Goal: Check status: Check status

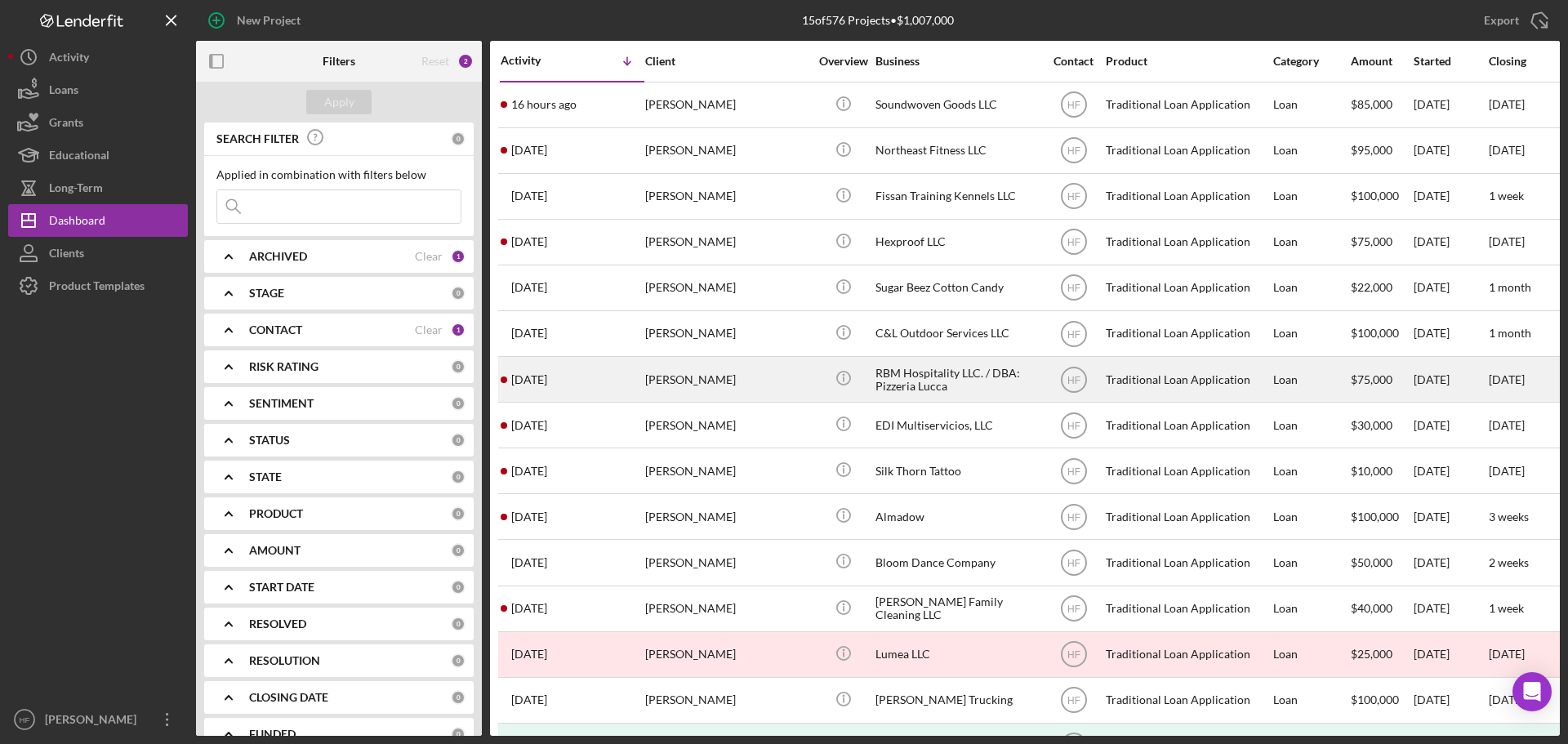
click at [802, 383] on div "Brittany Garcia" at bounding box center [726, 379] width 163 height 43
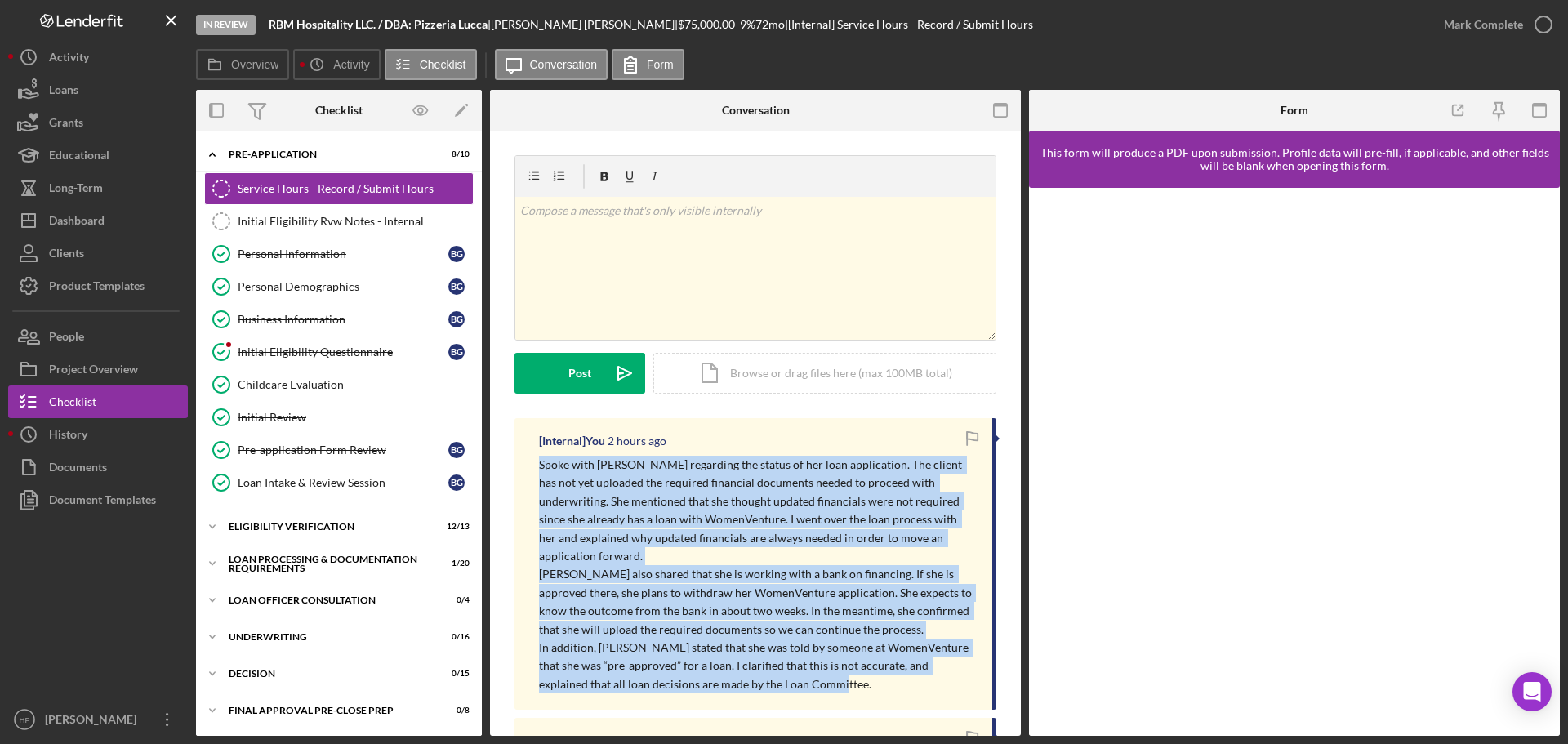
drag, startPoint x: 539, startPoint y: 462, endPoint x: 780, endPoint y: 674, distance: 321.0
click at [780, 674] on div "Spoke with Brittany regarding the status of her loan application. The client ha…" at bounding box center [758, 575] width 437 height 238
copy div "Spoke with Brittany regarding the status of her loan application. The client ha…"
drag, startPoint x: 336, startPoint y: 253, endPoint x: 358, endPoint y: 256, distance: 22.2
click at [336, 253] on div "Personal Information" at bounding box center [343, 254] width 210 height 13
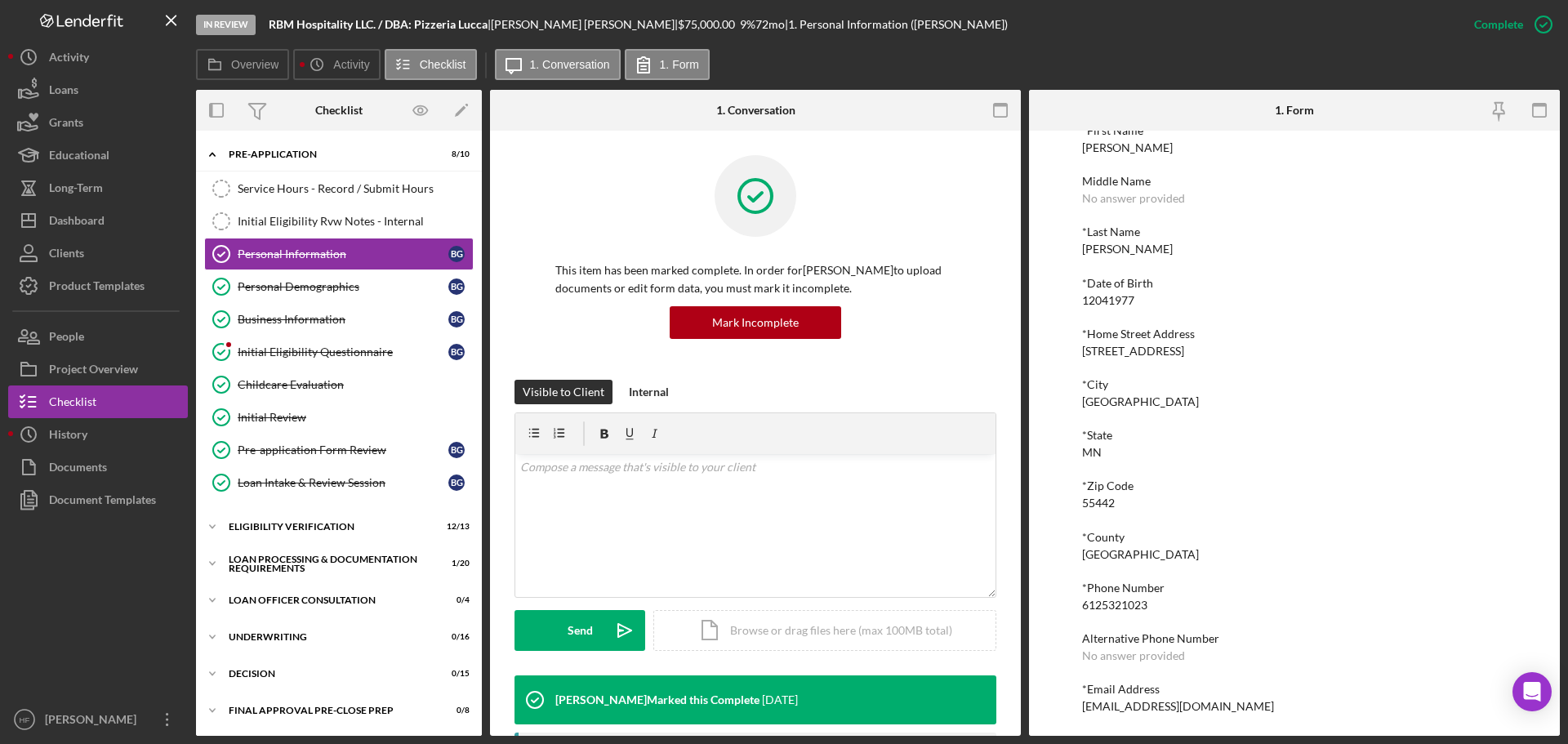
scroll to position [90, 0]
drag, startPoint x: 1073, startPoint y: 702, endPoint x: 1228, endPoint y: 698, distance: 155.1
click at [1228, 698] on div "To edit this form you must mark this item incomplete *First Name Brittany Middl…" at bounding box center [1294, 434] width 530 height 605
copy div "pizzaluccastlp@gmail.com"
drag, startPoint x: 308, startPoint y: 199, endPoint x: 461, endPoint y: 254, distance: 162.6
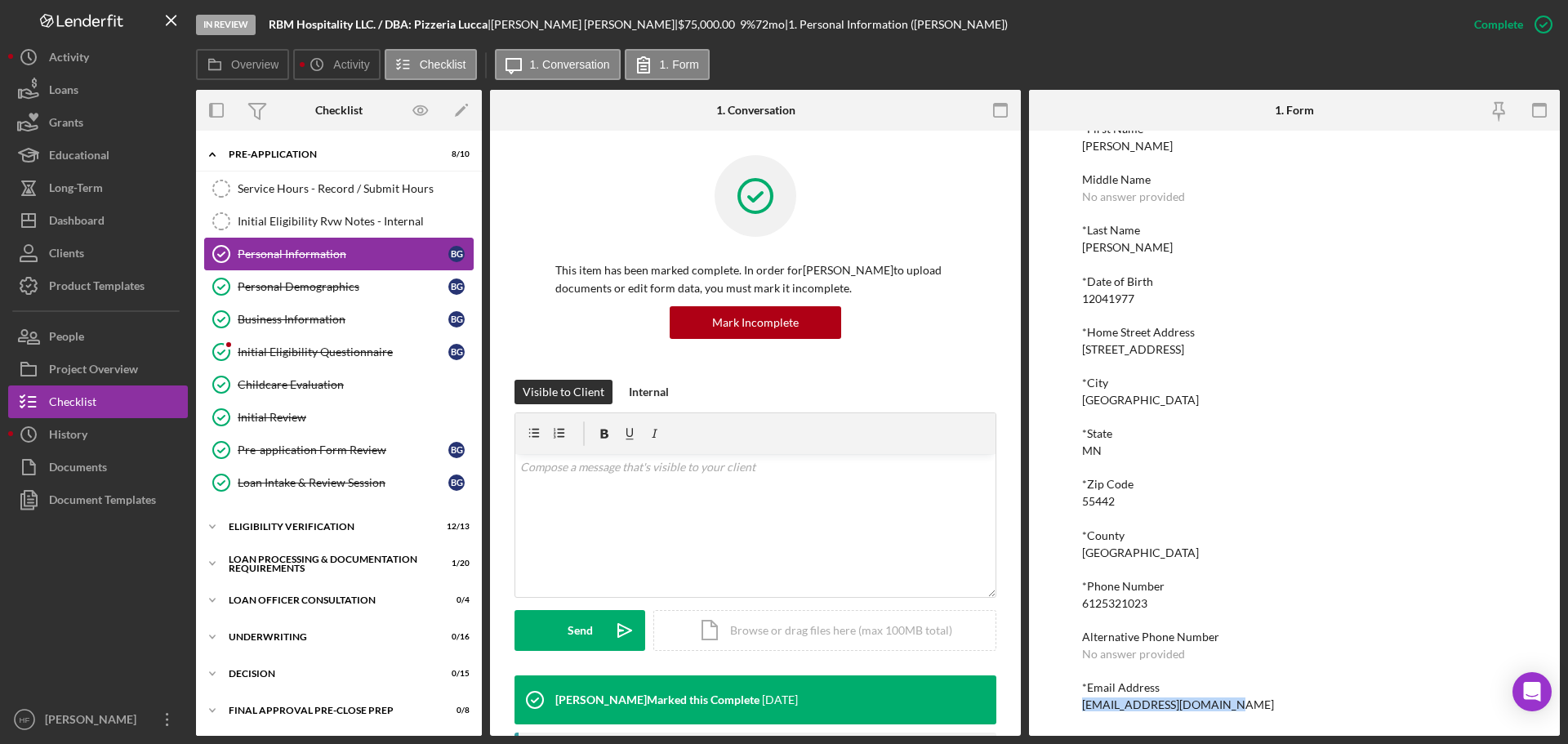
click at [308, 200] on link "Service Hours - Record / Submit Hours Service Hours - Record / Submit Hours" at bounding box center [339, 188] width 269 height 32
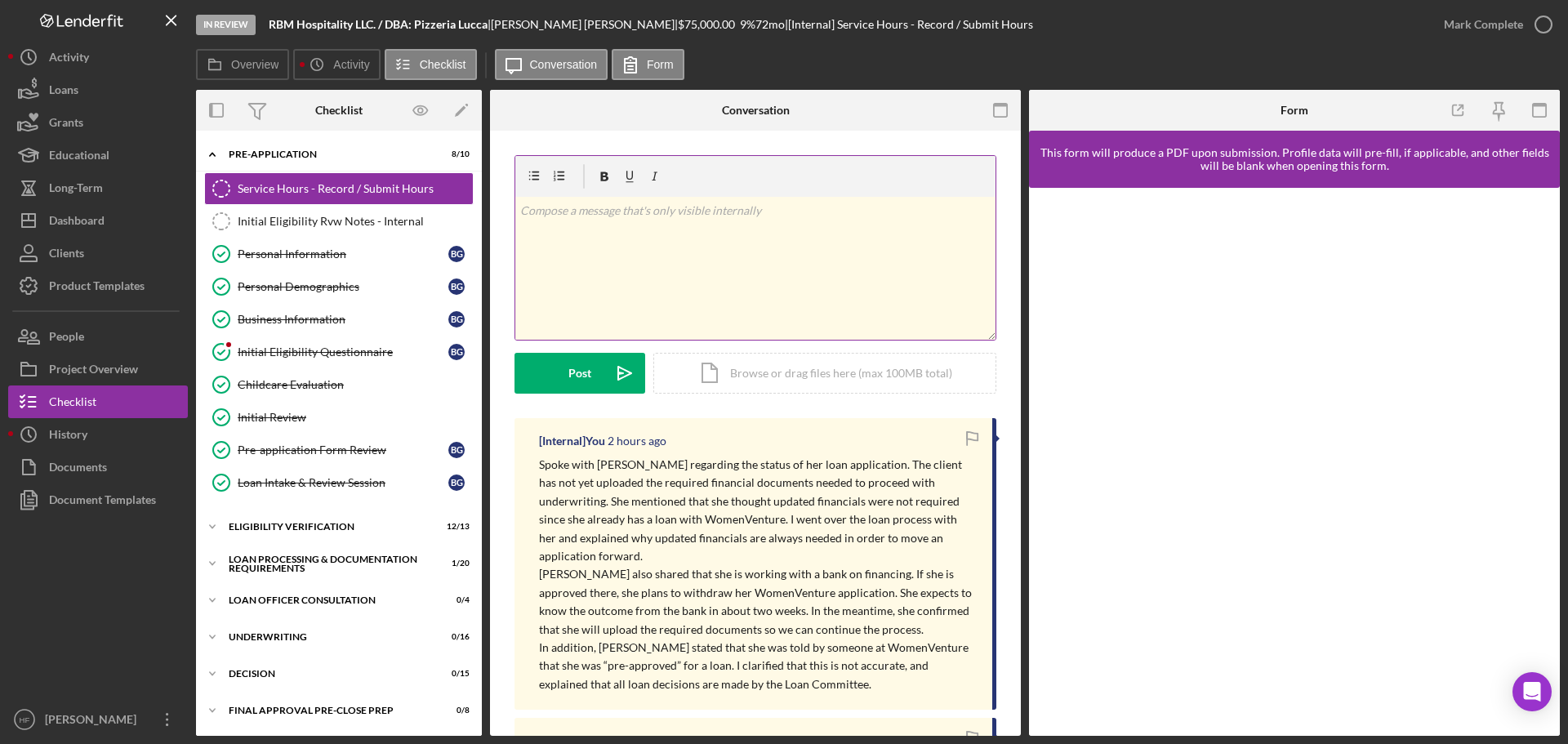
click at [621, 281] on div "v Color teal Color pink Remove color Add row above Add row below Add column bef…" at bounding box center [756, 268] width 481 height 143
click at [698, 305] on div "v Color teal Color pink Remove color Add row above Add row below Add column bef…" at bounding box center [756, 268] width 481 height 143
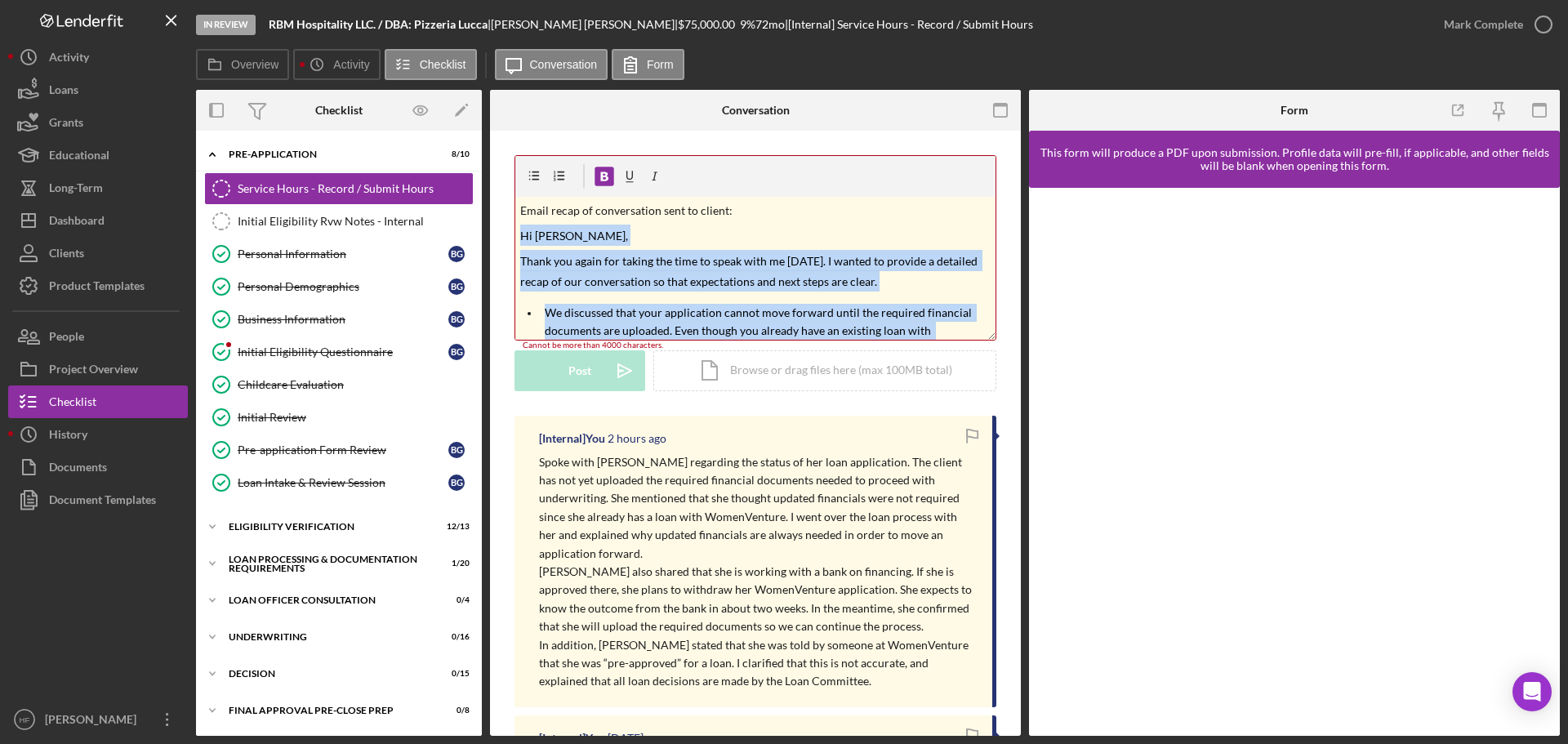
drag, startPoint x: 600, startPoint y: 332, endPoint x: 521, endPoint y: 238, distance: 122.8
click at [521, 238] on div "v Color teal Color pink Remove color Add row above Add row below Add column bef…" at bounding box center [756, 268] width 481 height 143
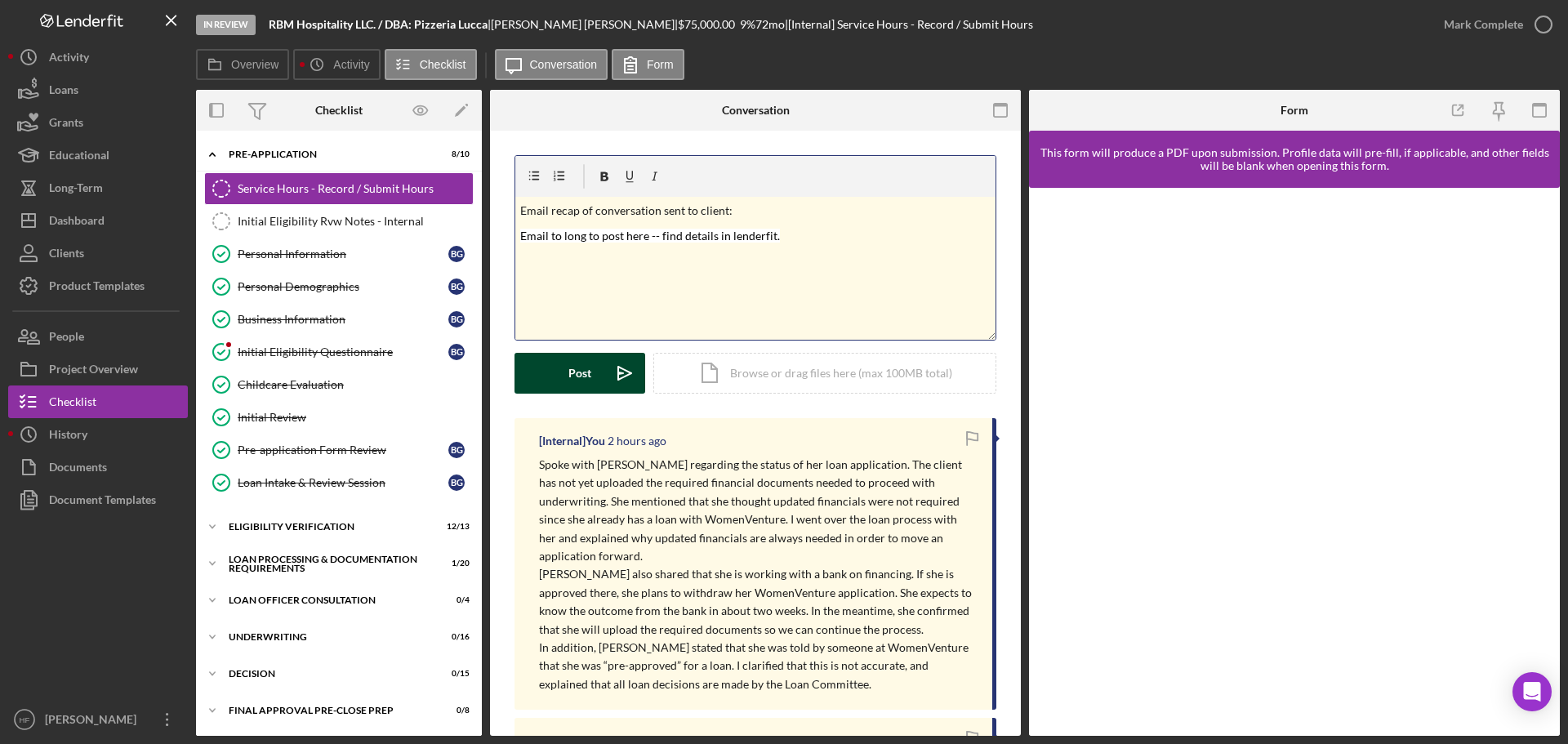
click at [593, 375] on button "Post Icon/icon-invite-send" at bounding box center [580, 373] width 131 height 41
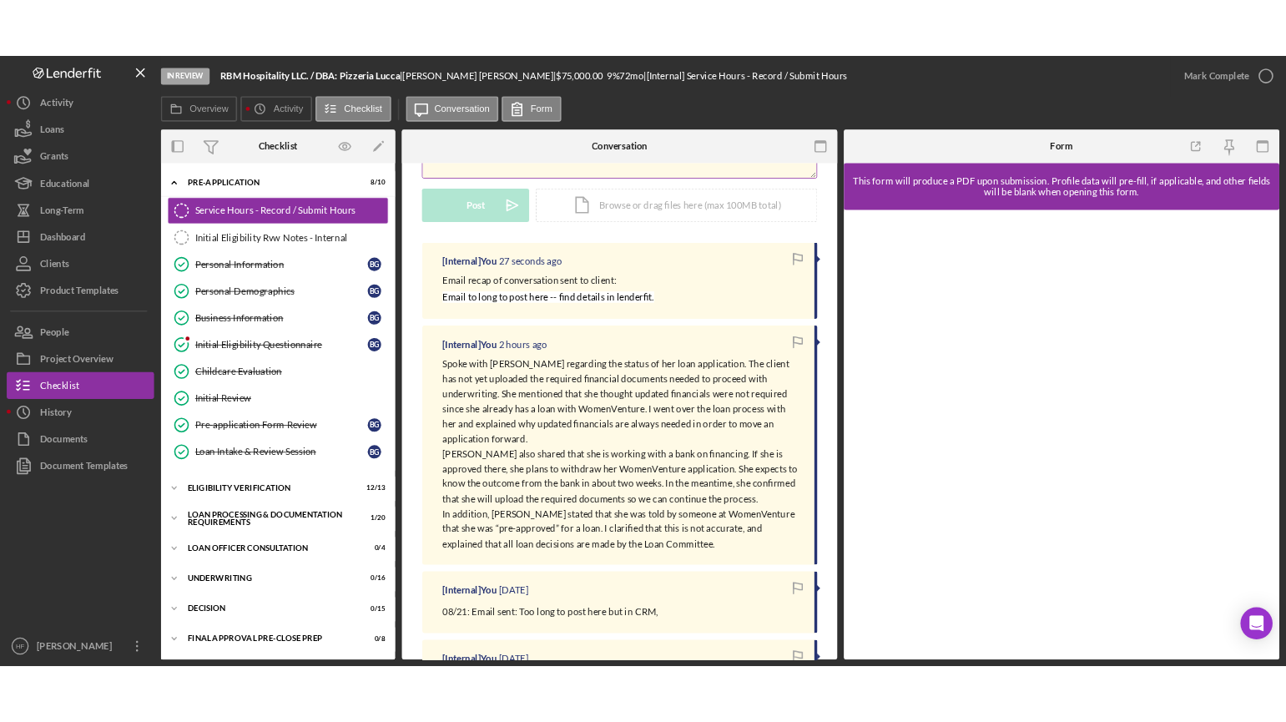
scroll to position [334, 0]
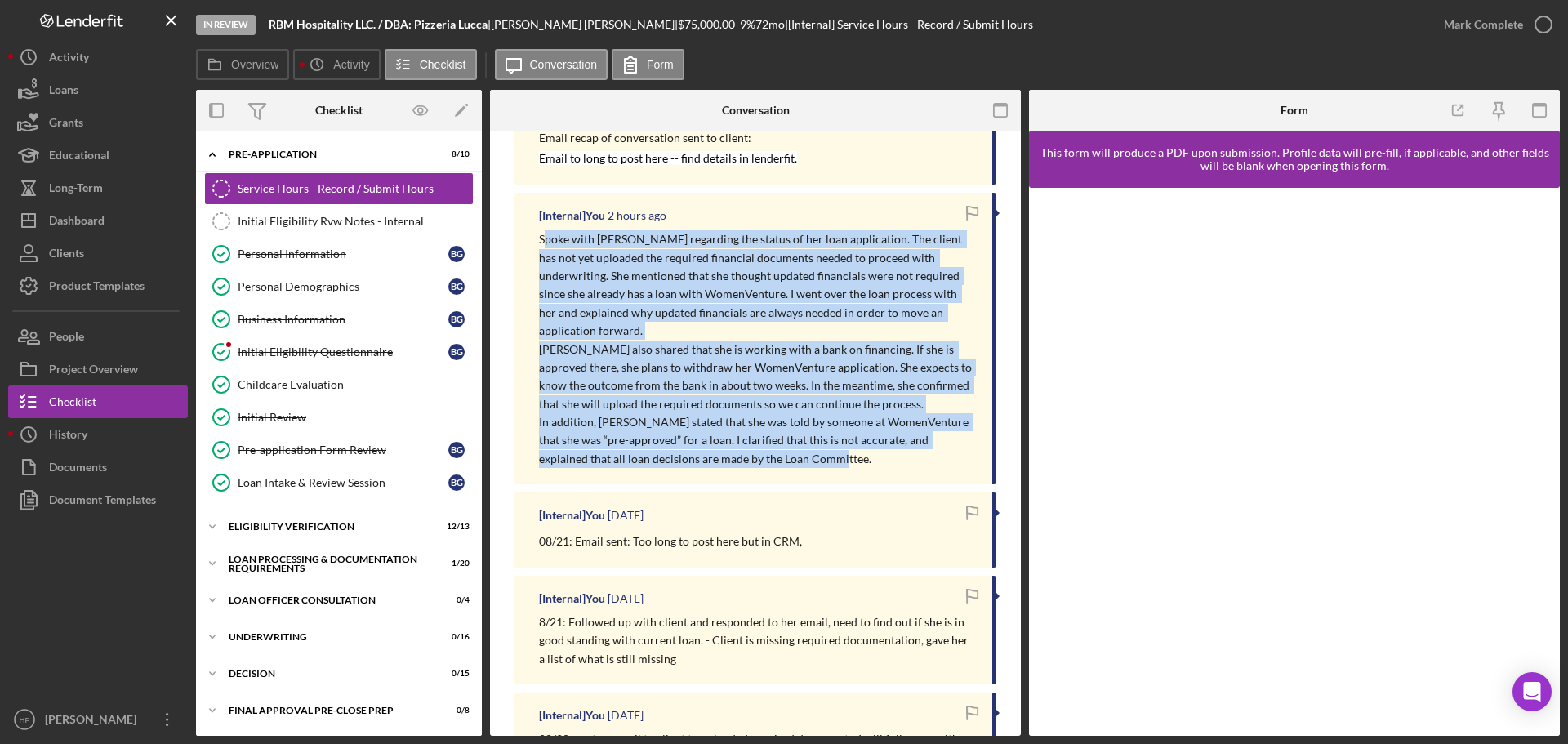
drag, startPoint x: 544, startPoint y: 241, endPoint x: 794, endPoint y: 438, distance: 318.3
click at [802, 451] on div "[Internal] You 2 hours ago Spoke with Brittany regarding the status of her loan…" at bounding box center [756, 339] width 482 height 292
copy div "poke with Brittany regarding the status of her loan application. The client has…"
click at [97, 212] on div "Dashboard" at bounding box center [76, 223] width 56 height 37
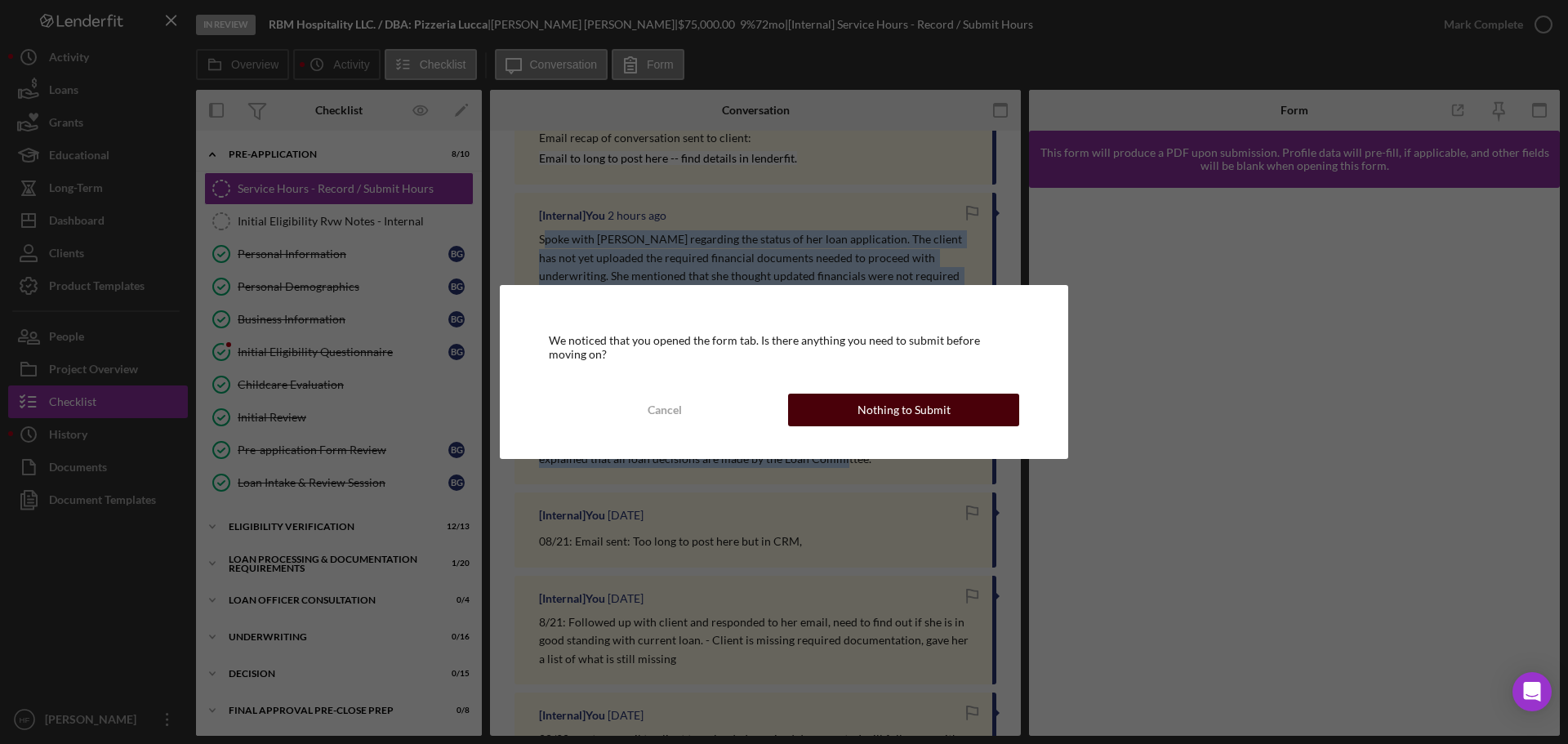
click at [918, 413] on div "Nothing to Submit" at bounding box center [903, 409] width 93 height 32
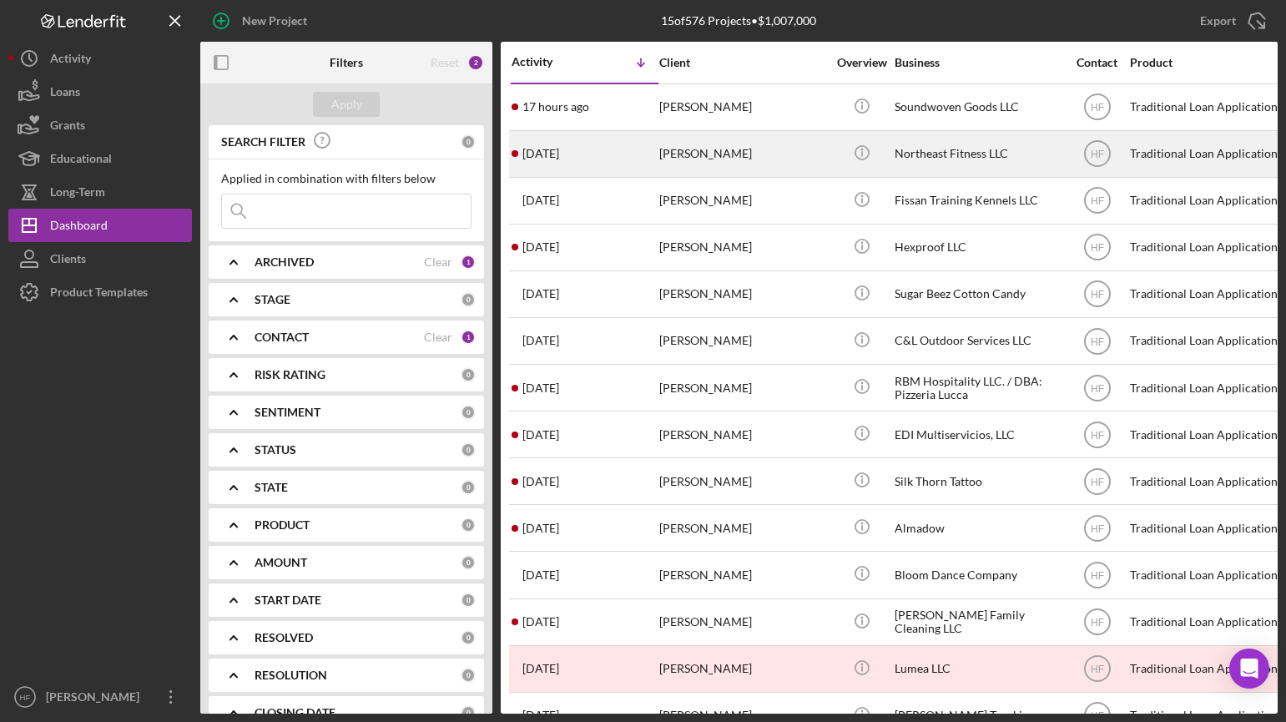
click at [712, 145] on div "[PERSON_NAME]" at bounding box center [742, 154] width 167 height 44
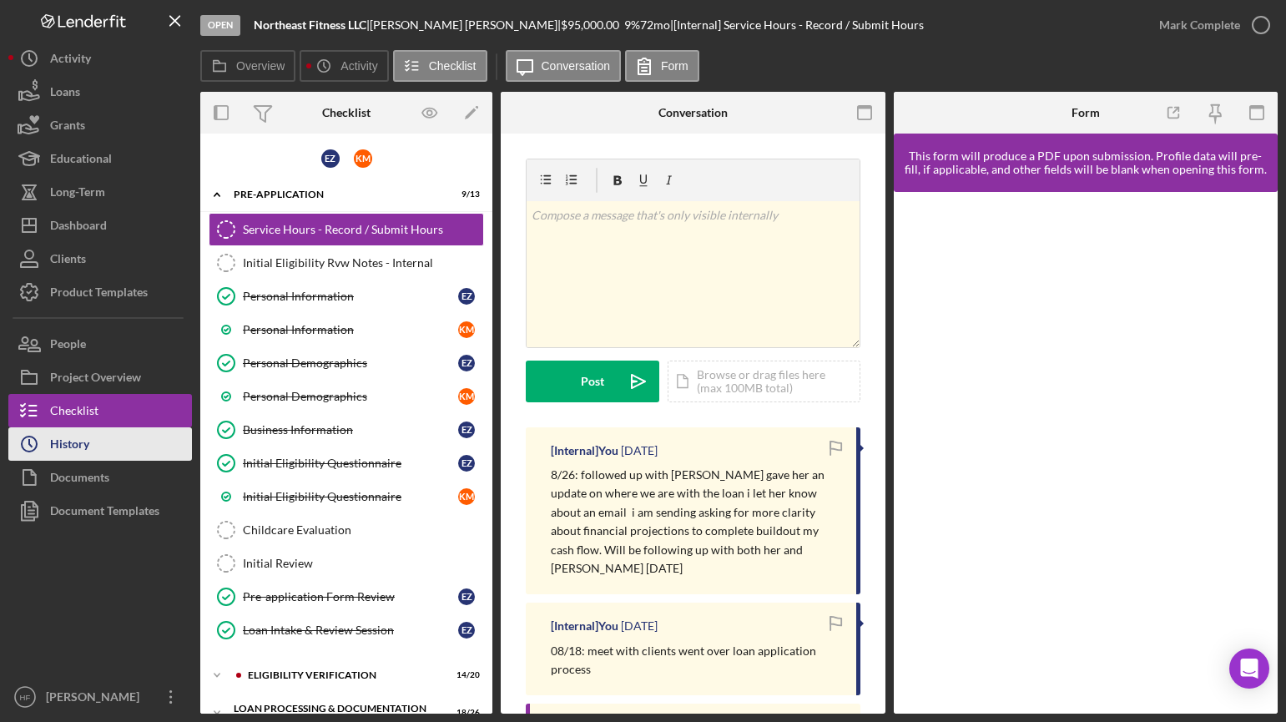
click at [108, 445] on button "Icon/History History" at bounding box center [100, 443] width 184 height 33
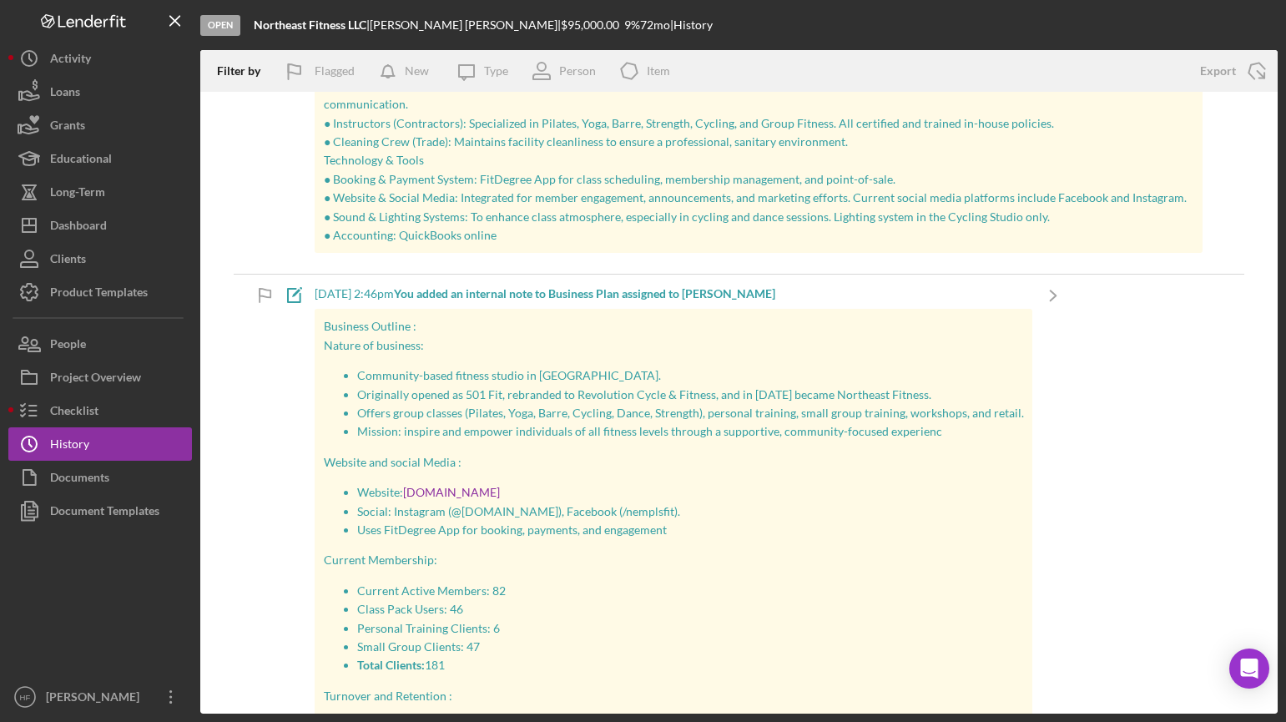
scroll to position [2003, 0]
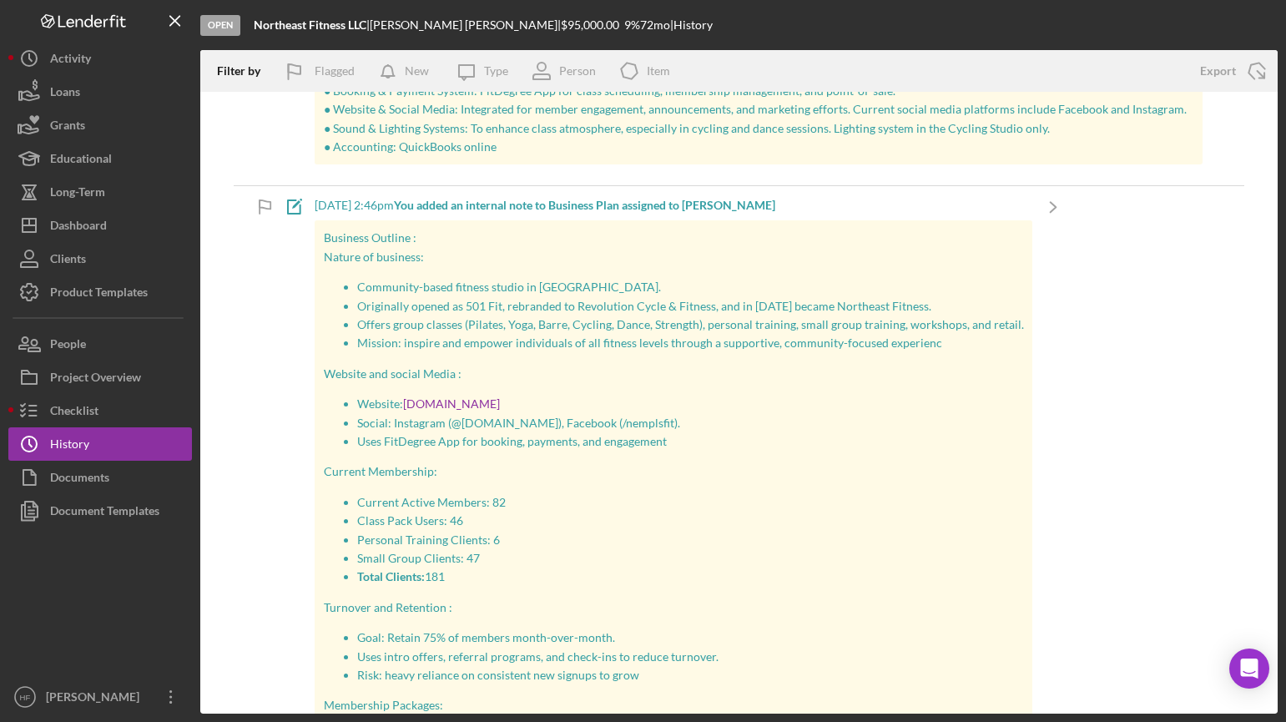
click at [731, 235] on p "Business Outline :" at bounding box center [674, 238] width 700 height 18
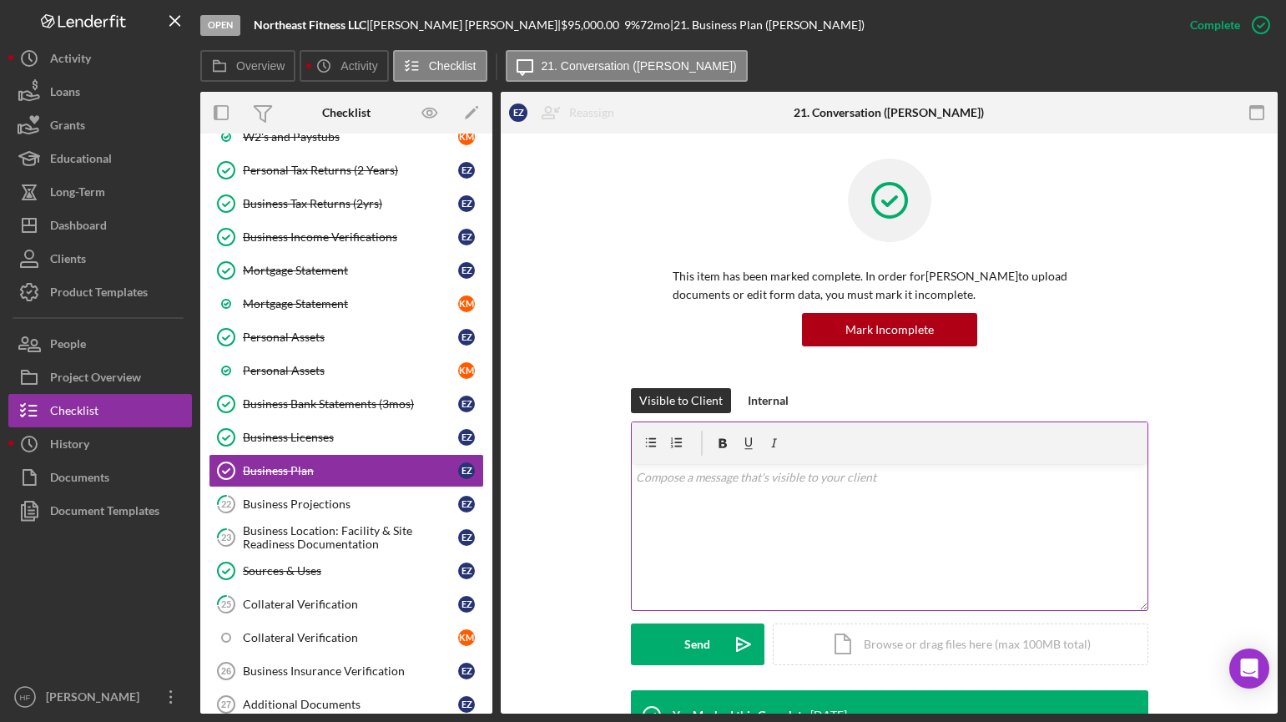
scroll to position [416, 0]
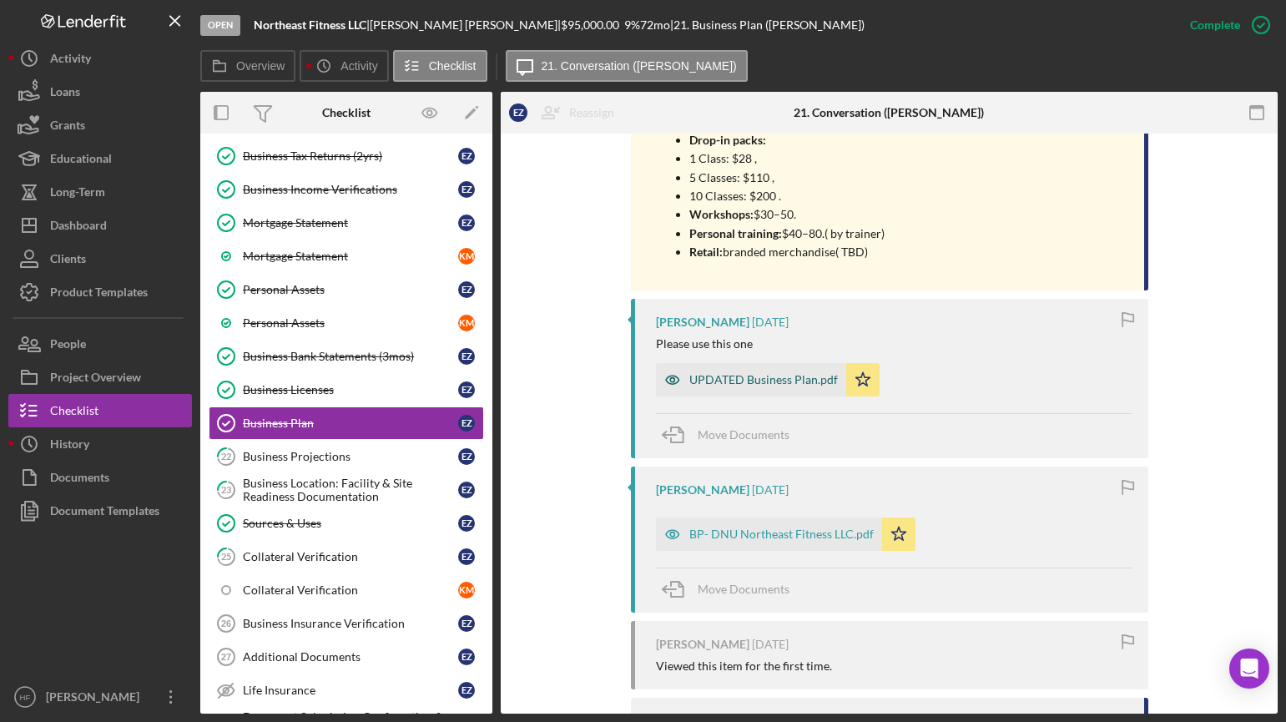
click at [709, 373] on div "UPDATED Business Plan.pdf" at bounding box center [763, 379] width 149 height 13
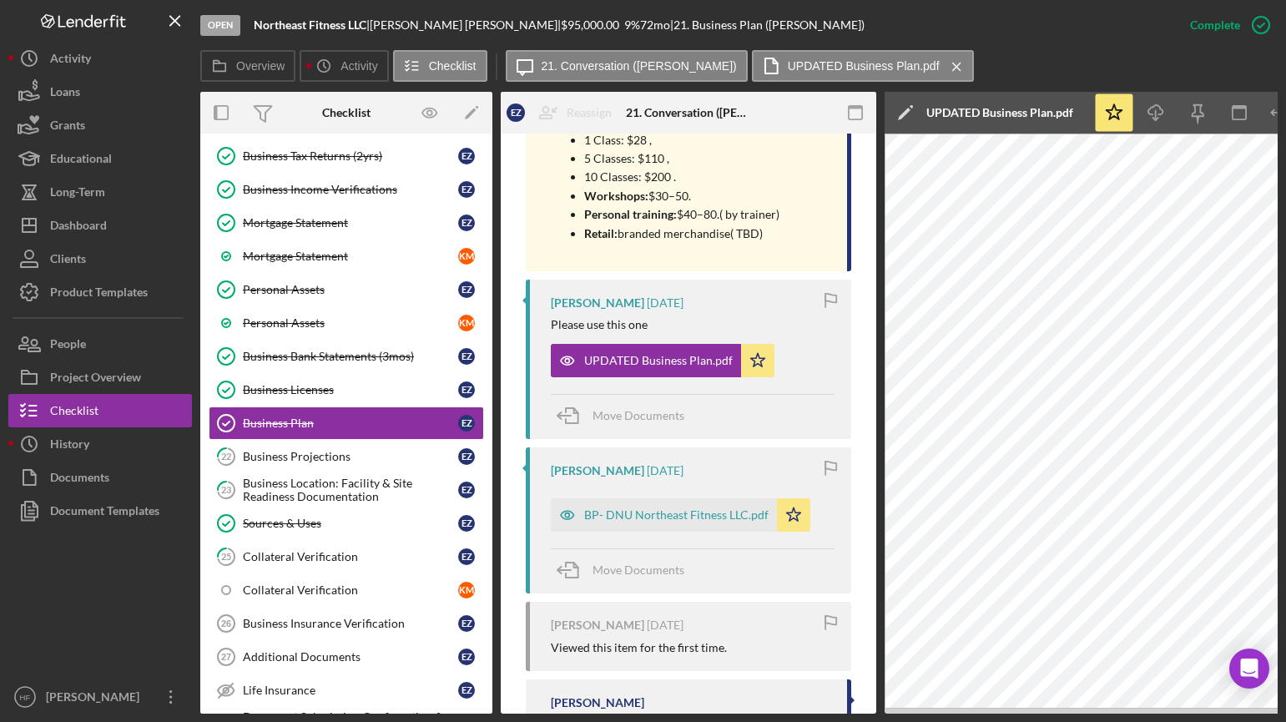
scroll to position [0, 108]
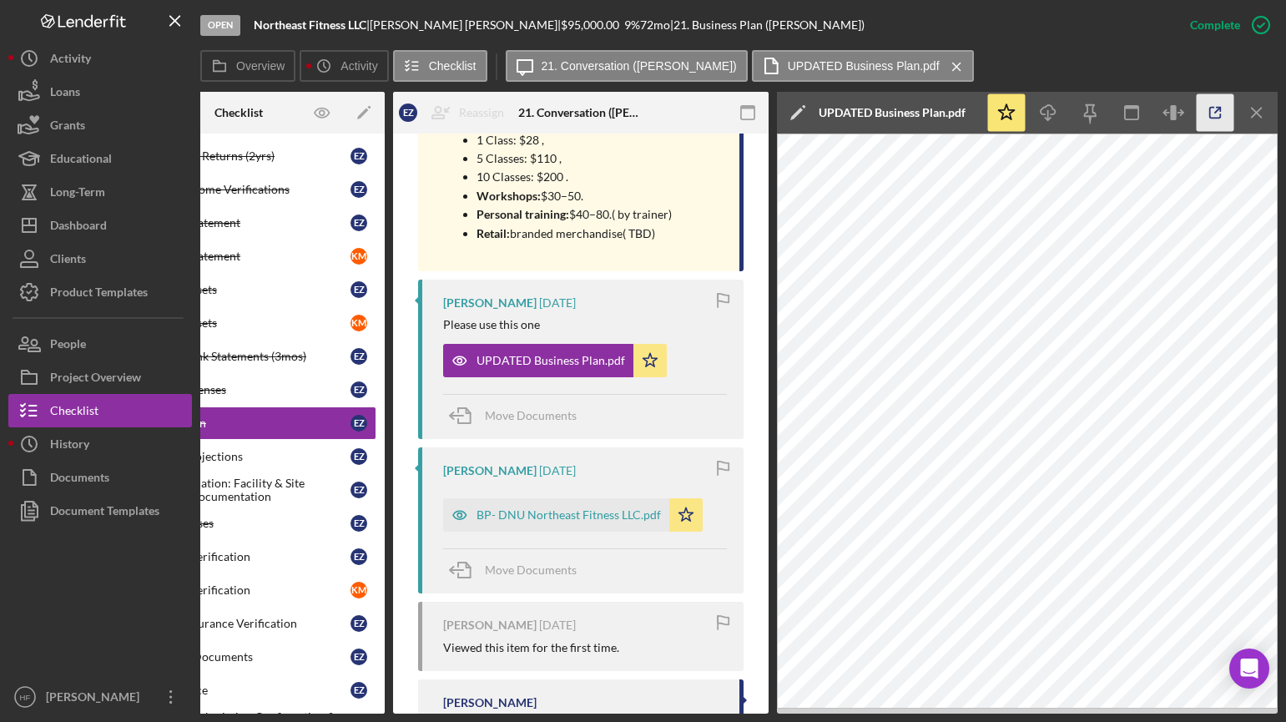
click at [1199, 120] on icon "button" at bounding box center [1216, 113] width 38 height 38
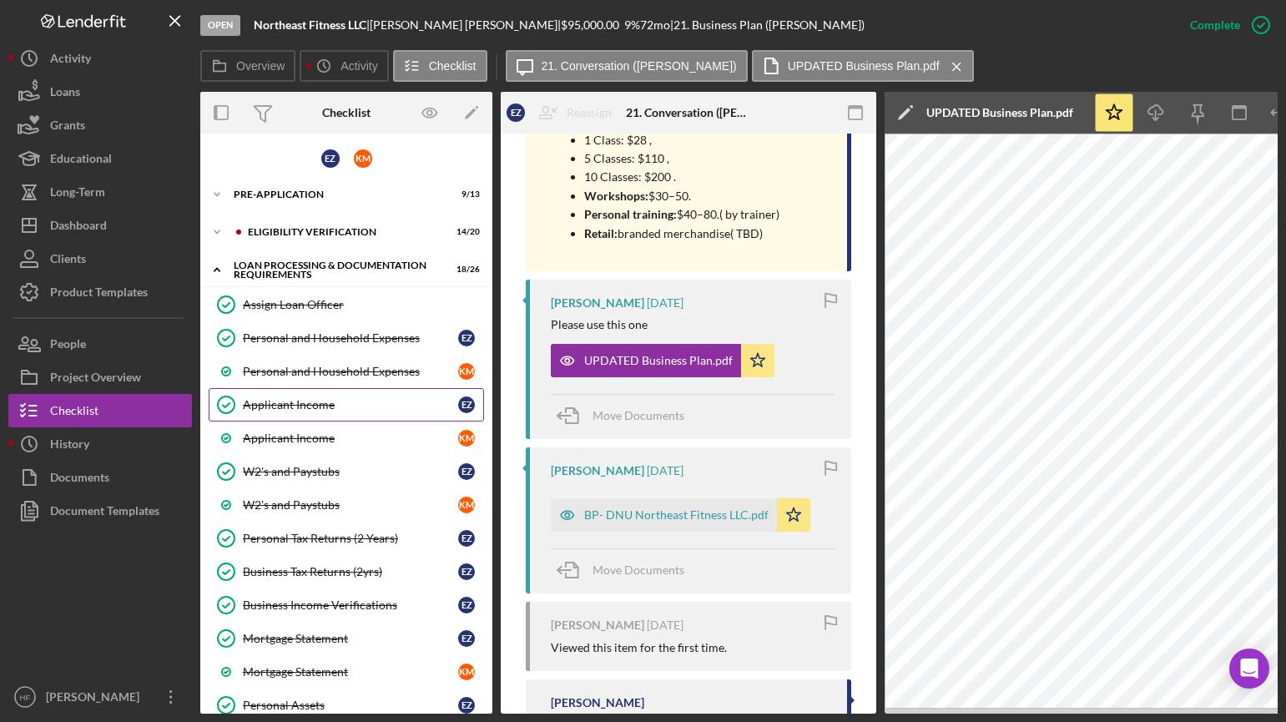
scroll to position [0, 0]
click at [317, 197] on div "Pre-Application" at bounding box center [353, 194] width 238 height 10
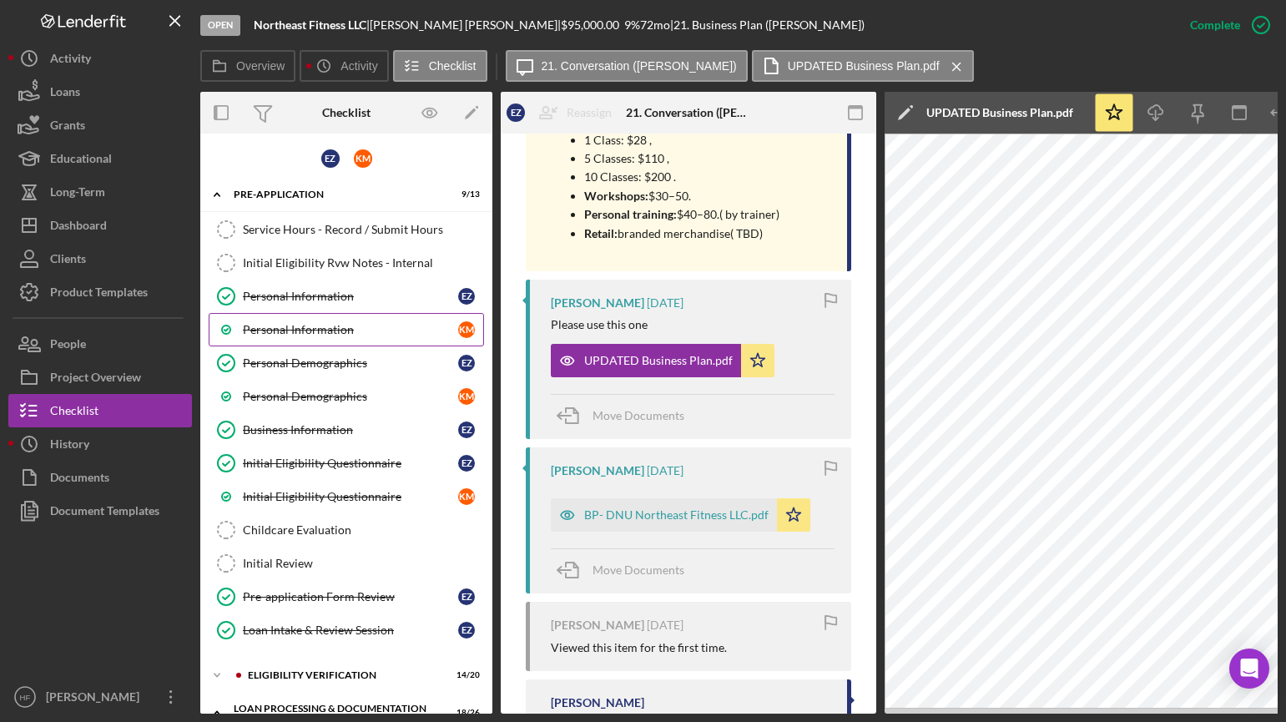
click at [337, 345] on link "Personal Information K M" at bounding box center [346, 329] width 275 height 33
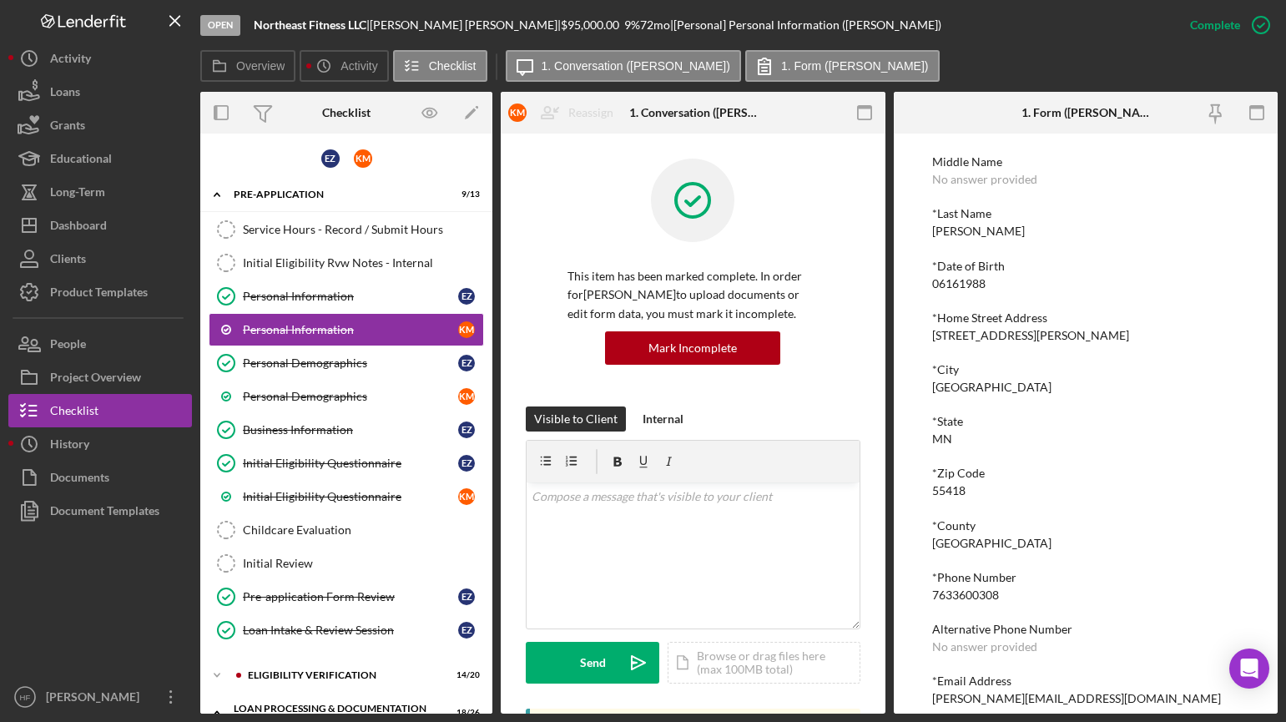
scroll to position [130, 0]
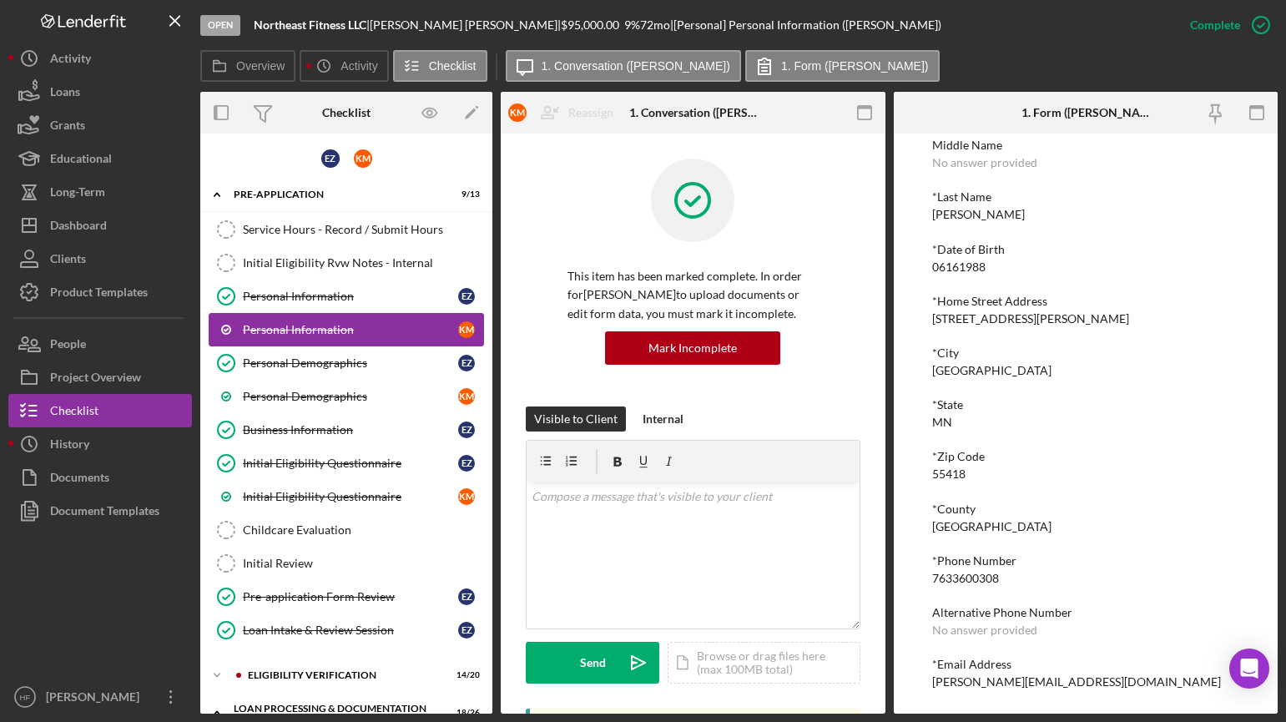
click at [327, 314] on link "Personal Information K M" at bounding box center [346, 329] width 275 height 33
click at [399, 300] on div "Personal Information" at bounding box center [350, 296] width 215 height 13
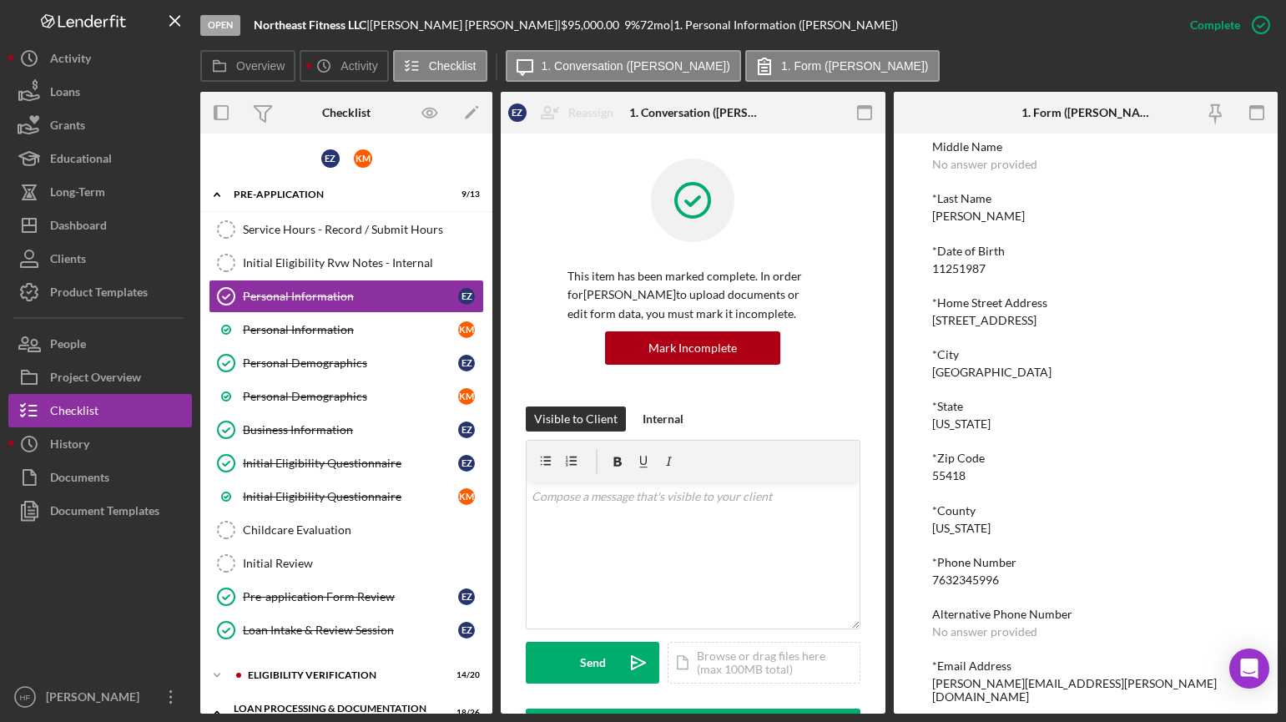
scroll to position [130, 0]
drag, startPoint x: 1066, startPoint y: 679, endPoint x: 933, endPoint y: 687, distance: 133.7
click at [926, 691] on div "To edit this form you must mark this item incomplete *First Name Elizabeth Midd…" at bounding box center [1086, 424] width 385 height 580
copy div "liz.ziegler@hotmail.com"
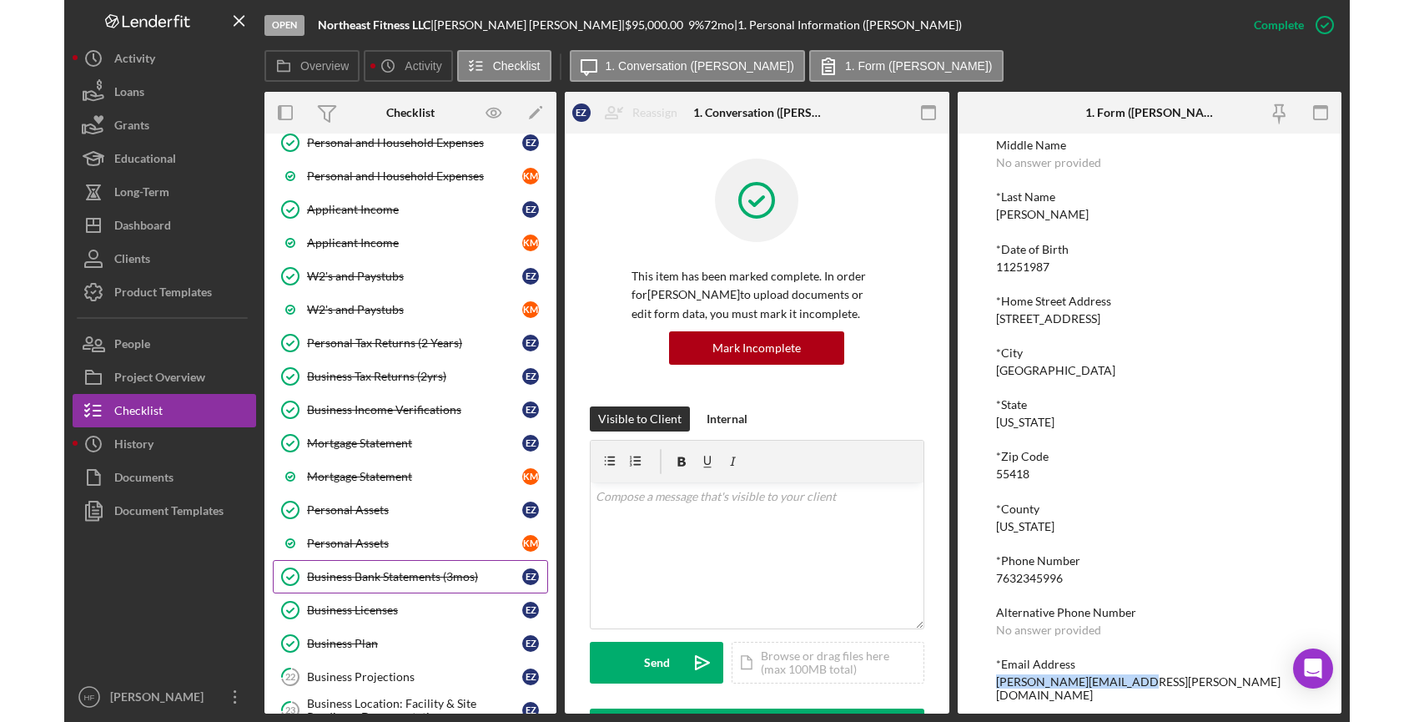
scroll to position [668, 0]
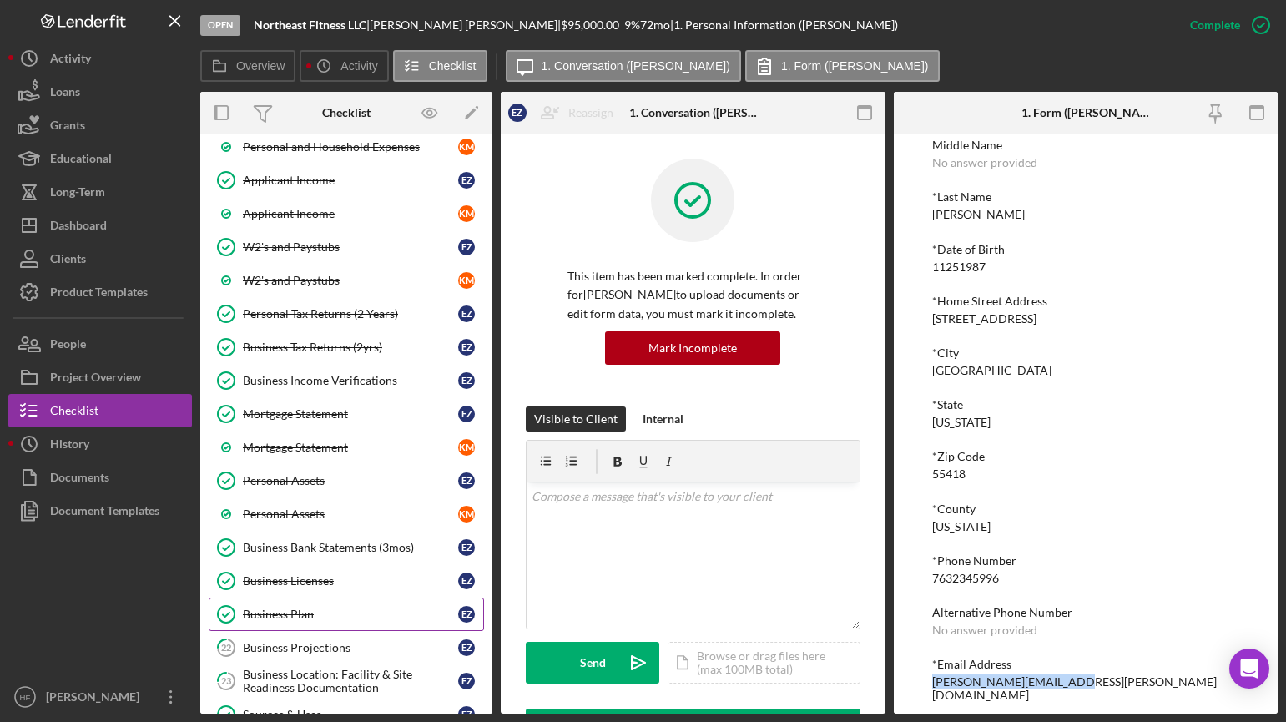
click at [345, 608] on div "Business Plan" at bounding box center [350, 613] width 215 height 13
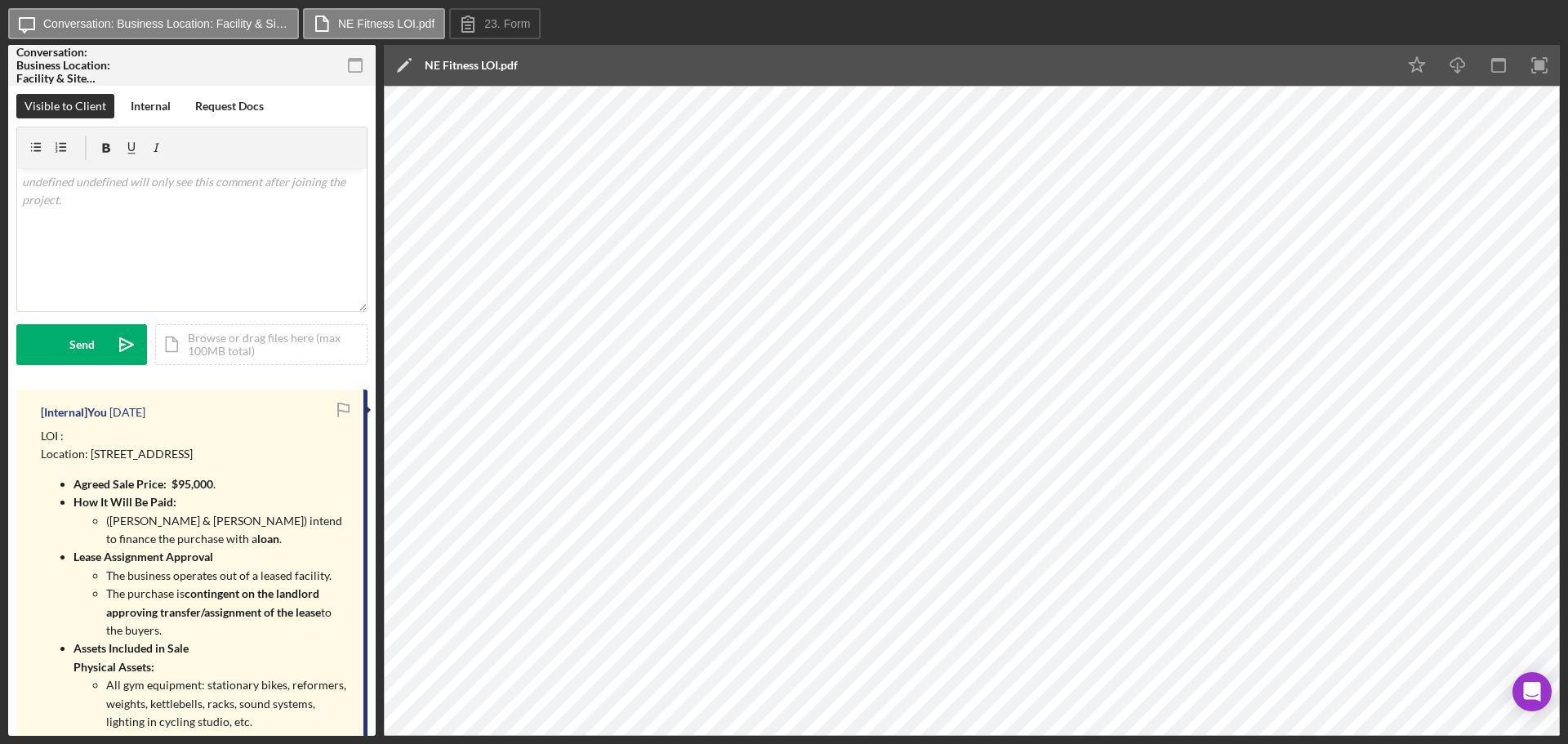
scroll to position [163, 0]
